Goal: Task Accomplishment & Management: Manage account settings

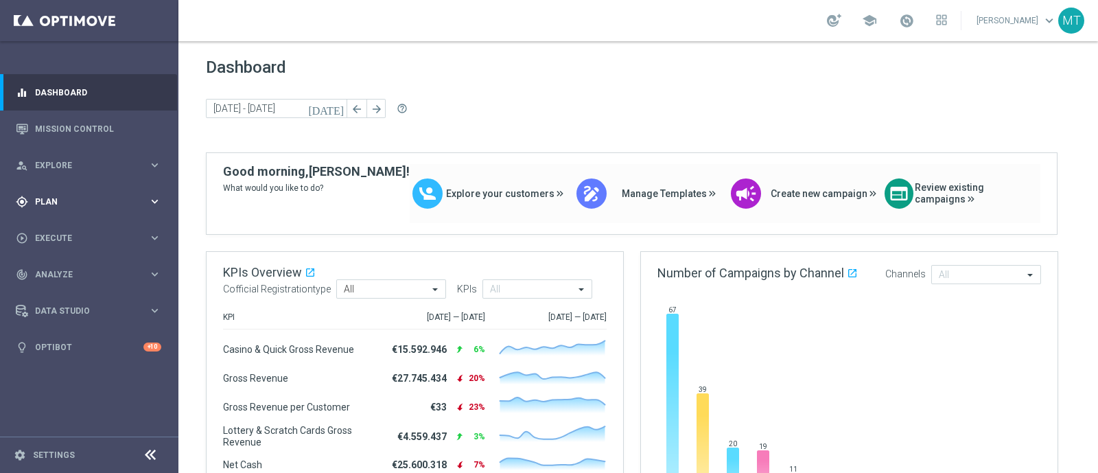
click at [37, 207] on div "gps_fixed Plan keyboard_arrow_right" at bounding box center [88, 201] width 177 height 36
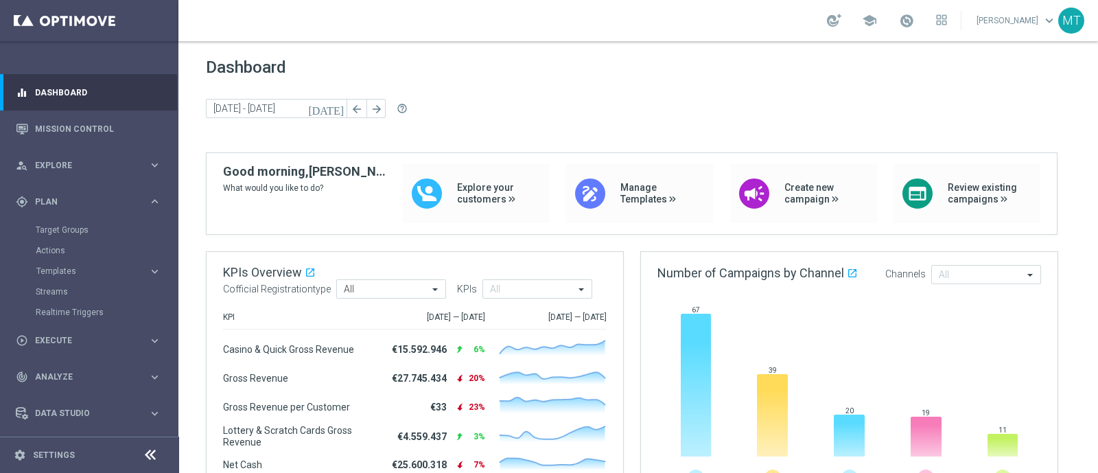
click at [58, 235] on div "Target Groups" at bounding box center [106, 230] width 141 height 21
click at [53, 228] on link "Target Groups" at bounding box center [89, 229] width 107 height 11
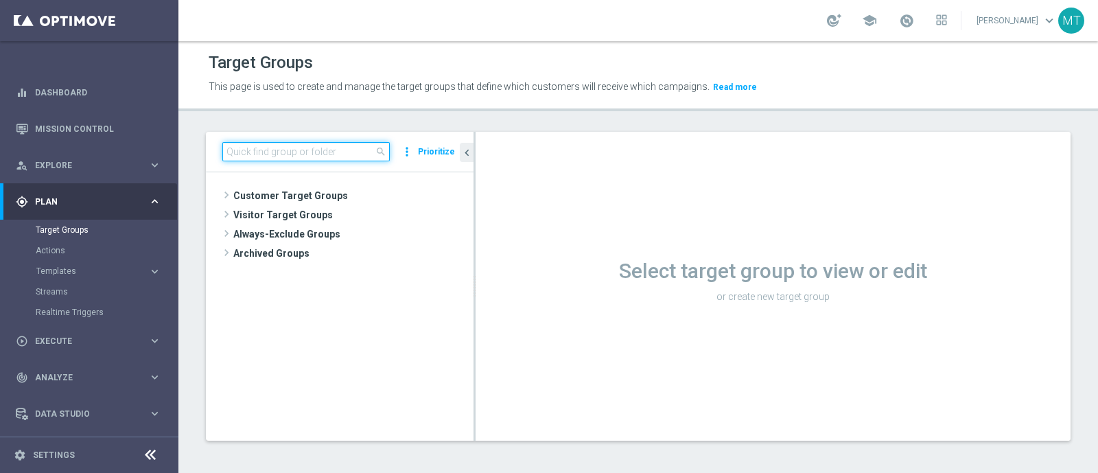
click at [254, 150] on input at bounding box center [305, 151] width 167 height 19
paste input "Master Low only 1st pref betting lm excl prev camp"
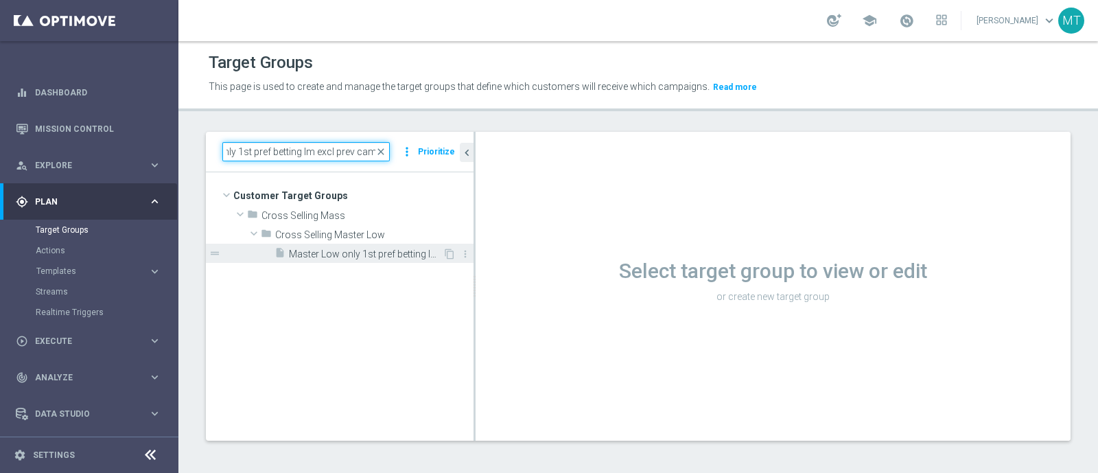
type input "Master Low only 1st pref betting lm excl prev camp"
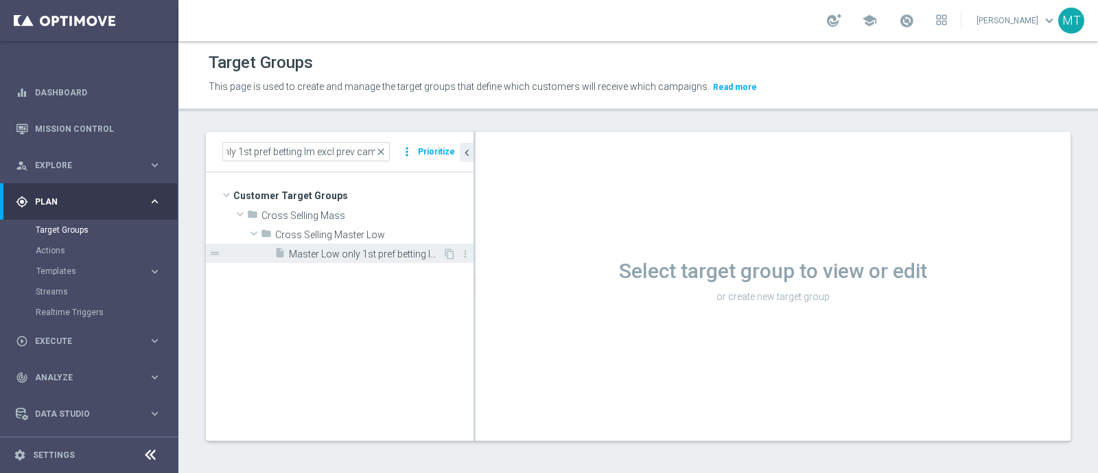
click at [312, 249] on span "Master Low only 1st pref betting lm excl prev camp" at bounding box center [366, 254] width 154 height 12
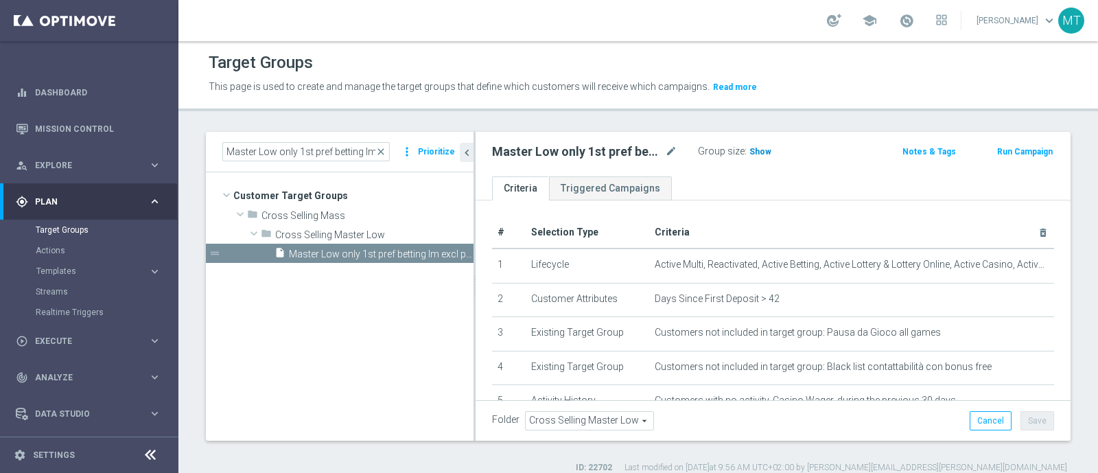
click at [764, 149] on span "Show" at bounding box center [761, 152] width 22 height 10
click at [383, 154] on span "close" at bounding box center [380, 151] width 11 height 11
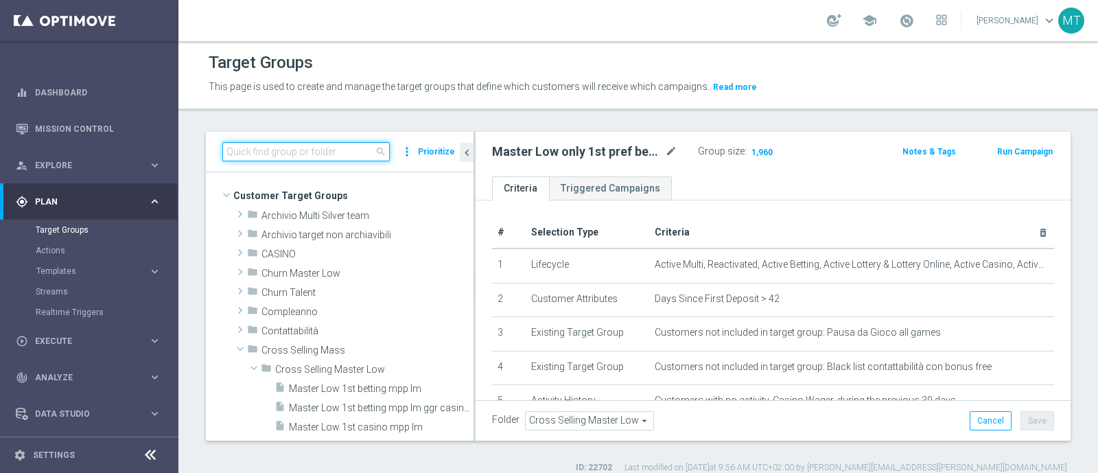
click at [351, 145] on input at bounding box center [305, 151] width 167 height 19
paste input "Master Low only 1st pref lotteries & other lm excl prev camp"
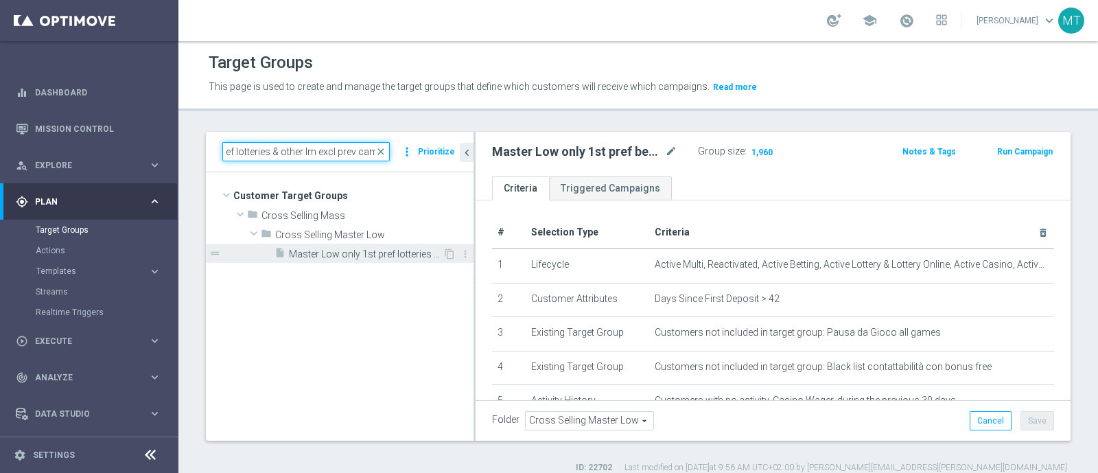
type input "Master Low only 1st pref lotteries & other lm excl prev camp"
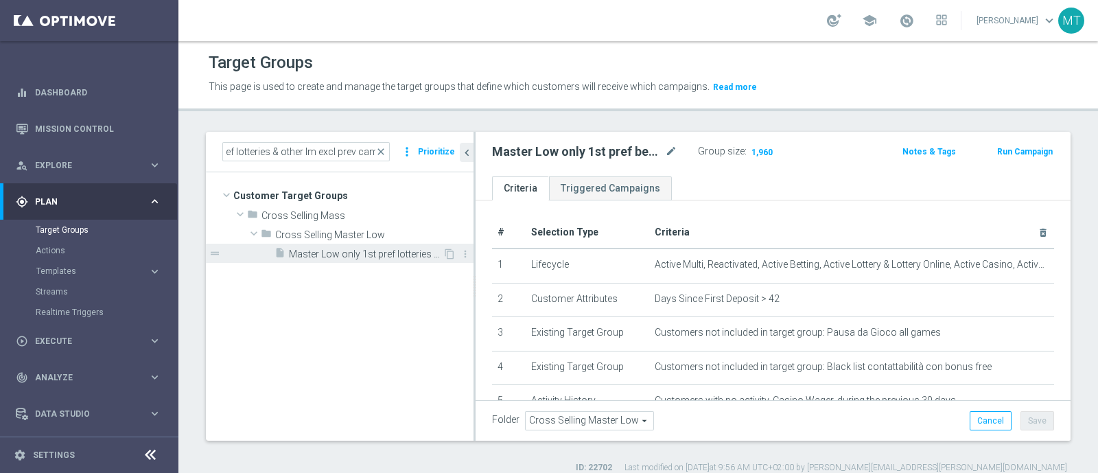
click at [383, 253] on span "Master Low only 1st pref lotteries & other lm excl prev camp" at bounding box center [366, 254] width 154 height 12
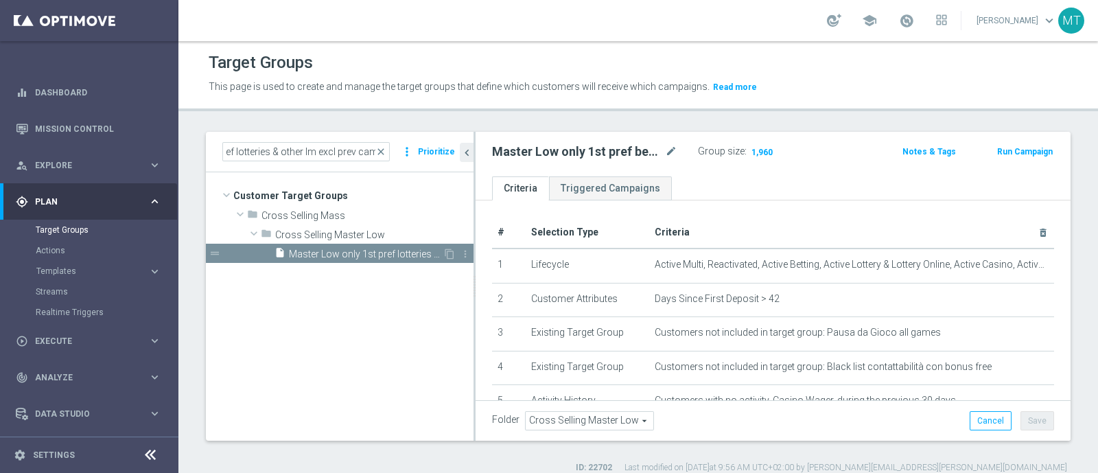
scroll to position [0, 0]
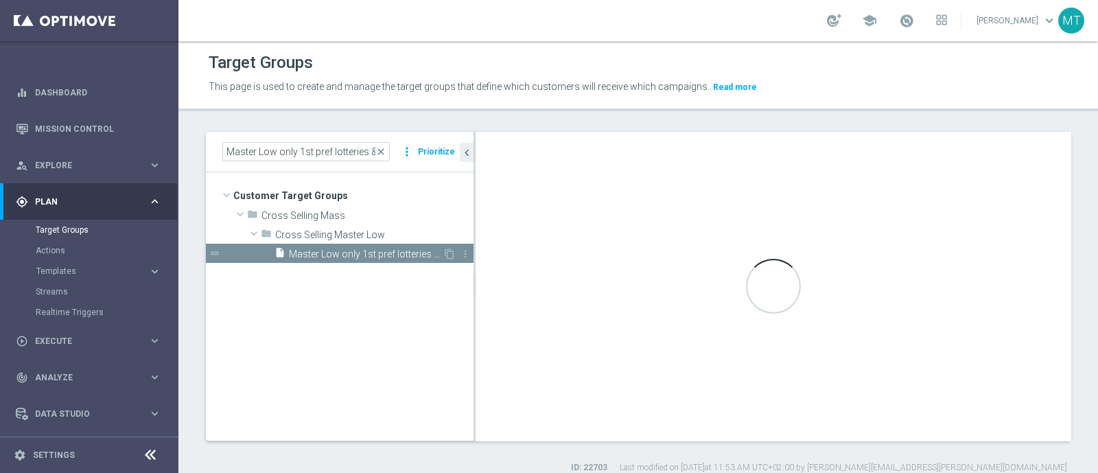
checkbox input "true"
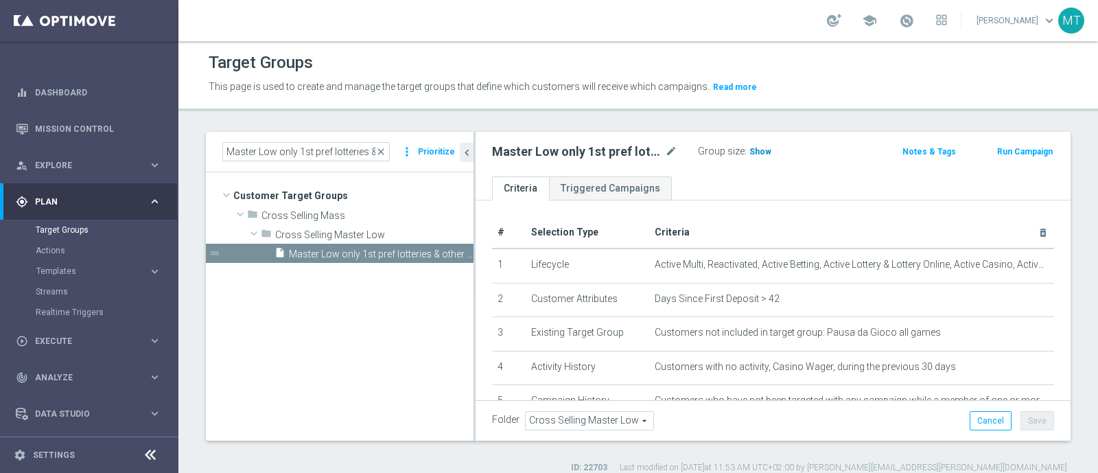
click at [750, 154] on span "Show" at bounding box center [761, 152] width 22 height 10
click at [382, 150] on span "close" at bounding box center [380, 151] width 11 height 11
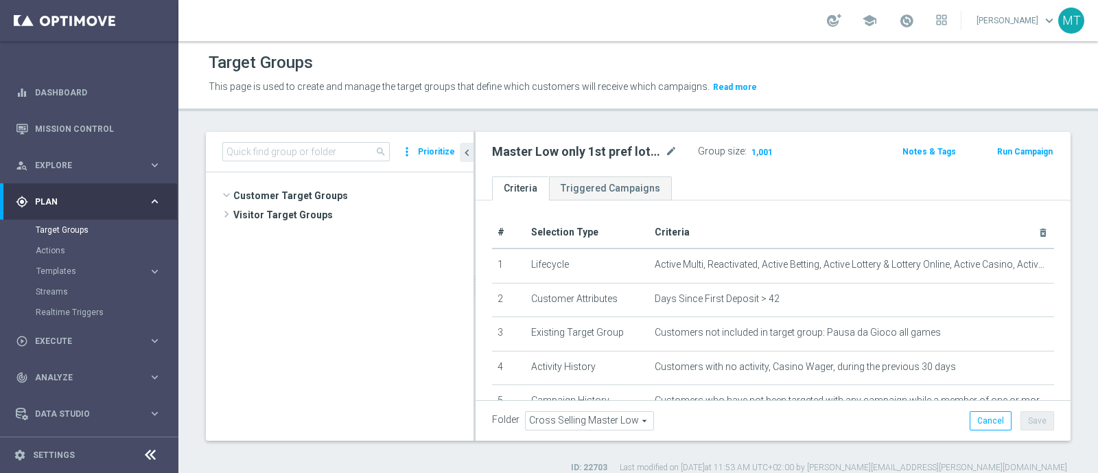
scroll to position [151, 0]
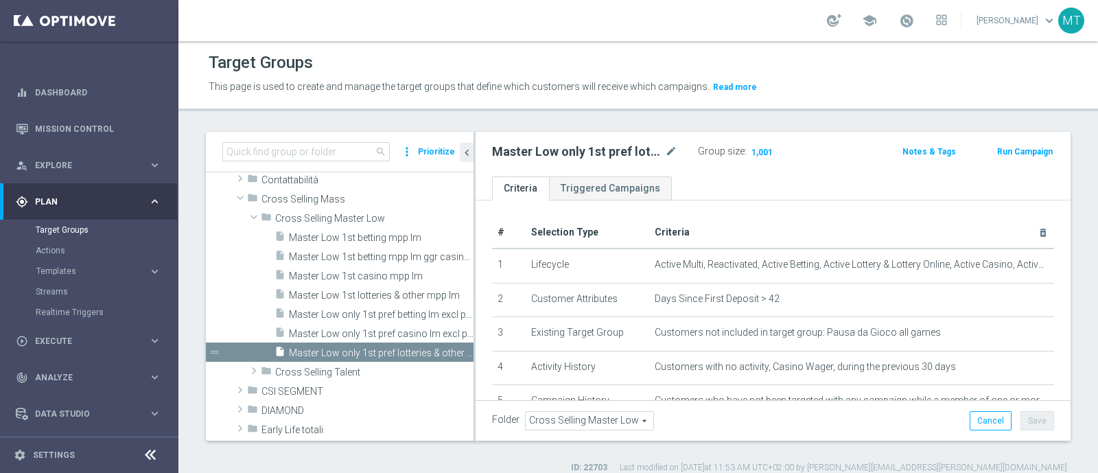
click at [382, 150] on span "search" at bounding box center [380, 151] width 11 height 11
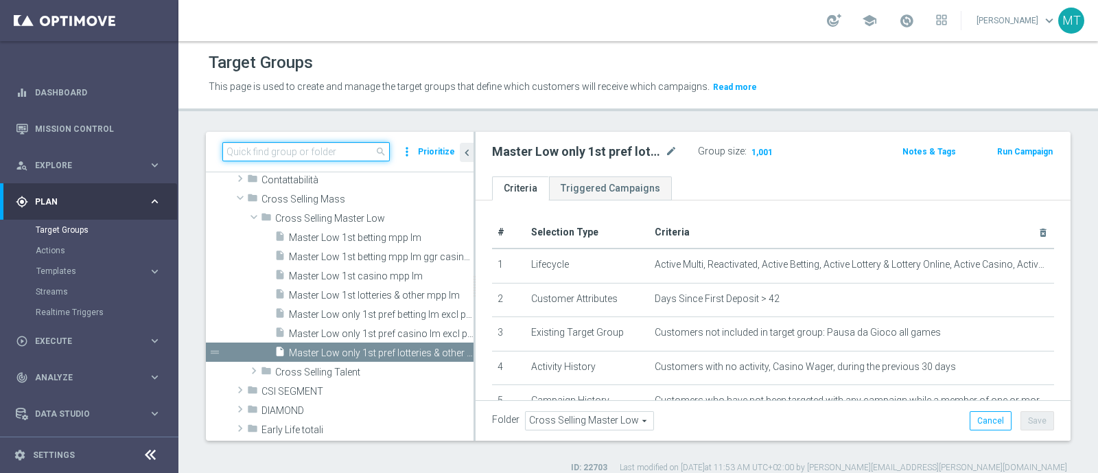
click at [329, 153] on input at bounding box center [305, 151] width 167 height 19
paste input "Master Low only 1st pref casino lm excl prev camp"
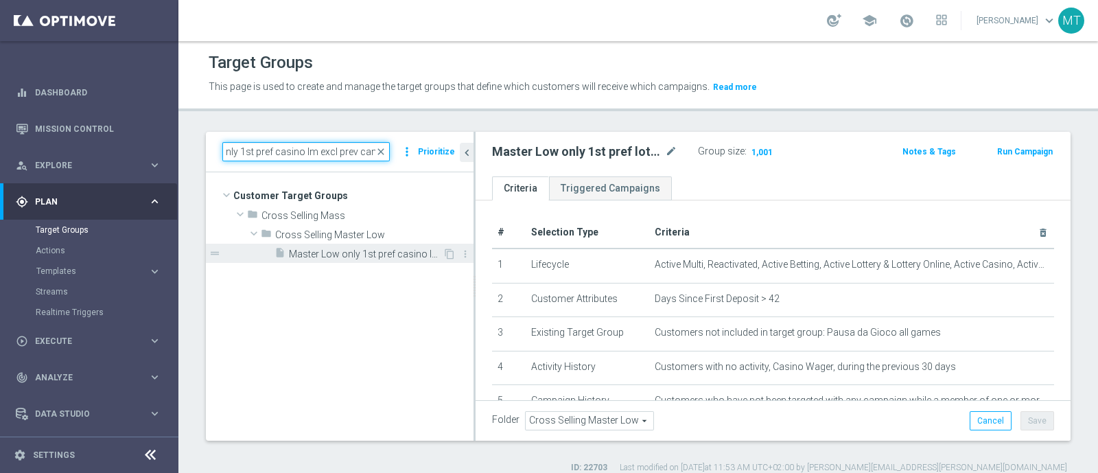
type input "Master Low only 1st pref casino lm excl prev camp"
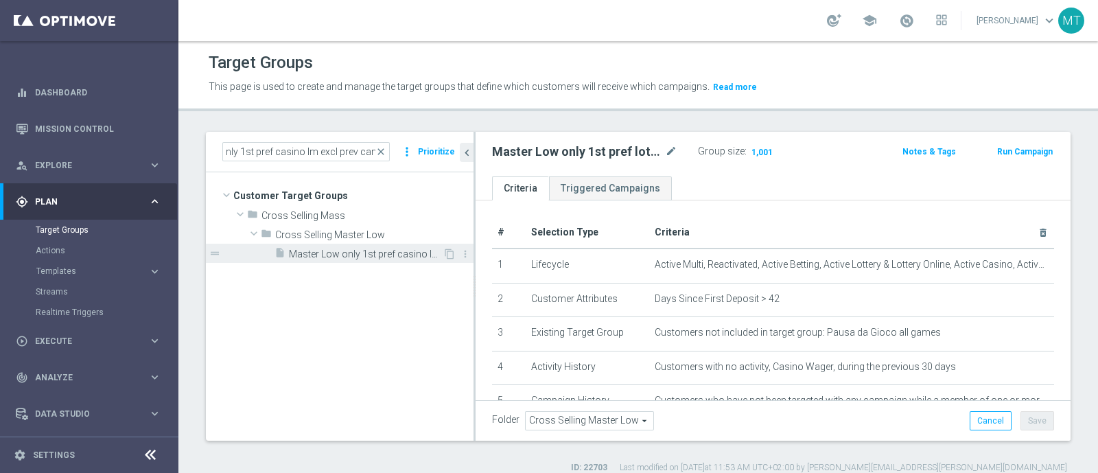
click at [397, 253] on span "Master Low only 1st pref casino lm excl prev camp" at bounding box center [366, 254] width 154 height 12
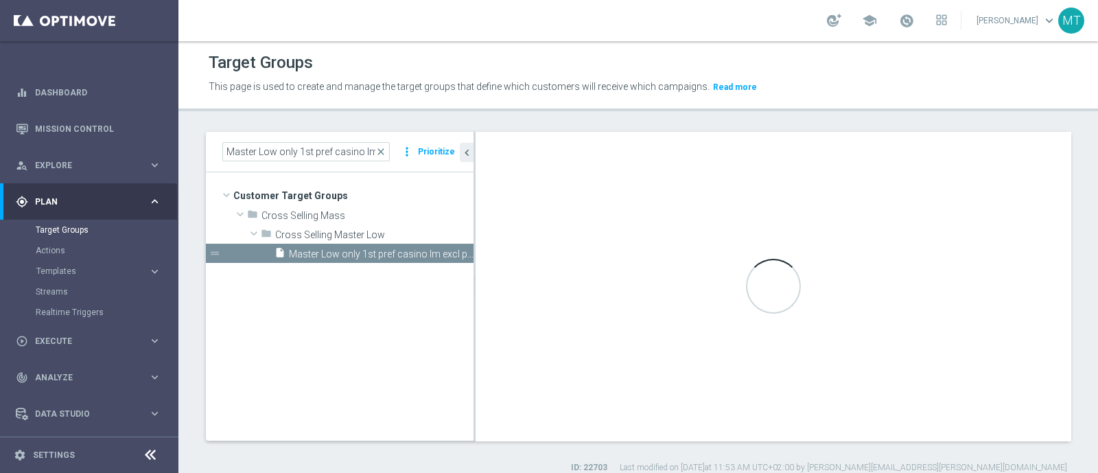
checkbox input "false"
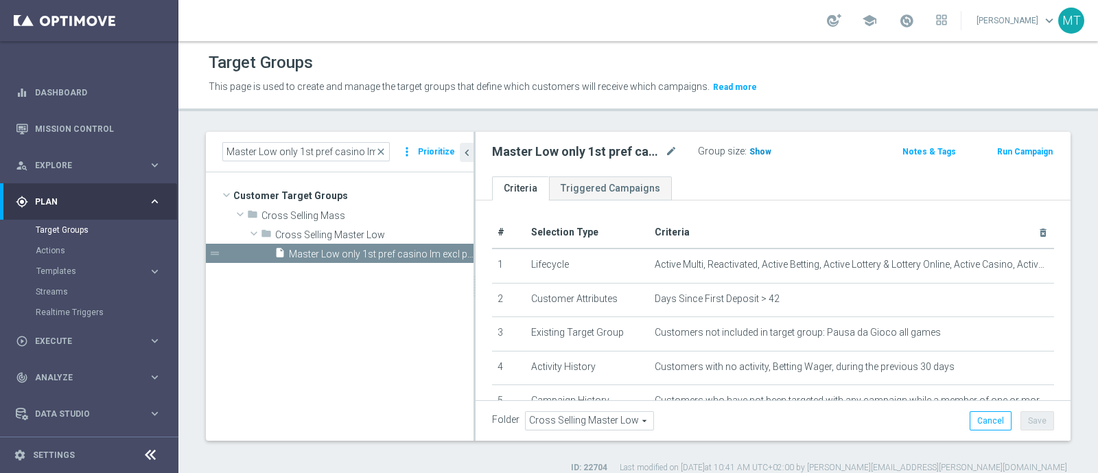
click at [760, 151] on span "Show" at bounding box center [761, 152] width 22 height 10
